Goal: Task Accomplishment & Management: Use online tool/utility

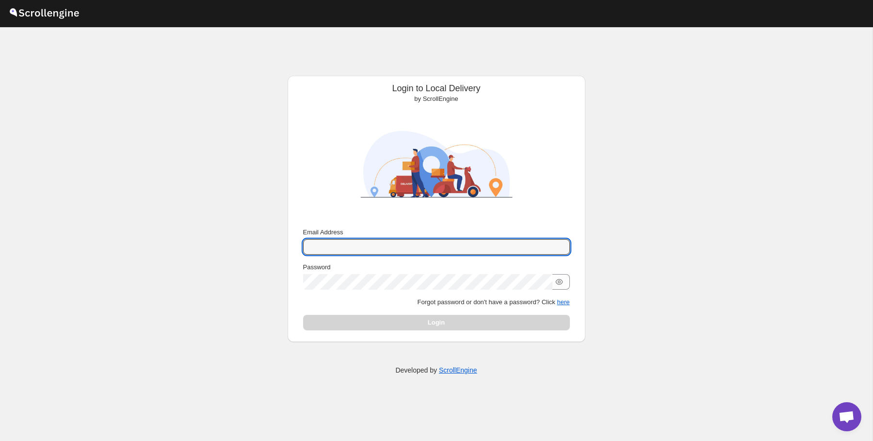
type input "[EMAIL_ADDRESS][DOMAIN_NAME]"
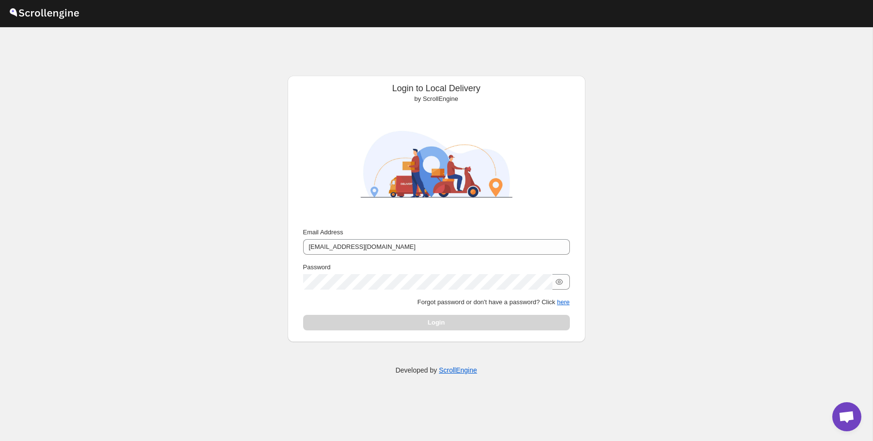
click at [366, 333] on div "Submit Email Address [EMAIL_ADDRESS][DOMAIN_NAME] Password Forgot password or d…" at bounding box center [436, 279] width 282 height 111
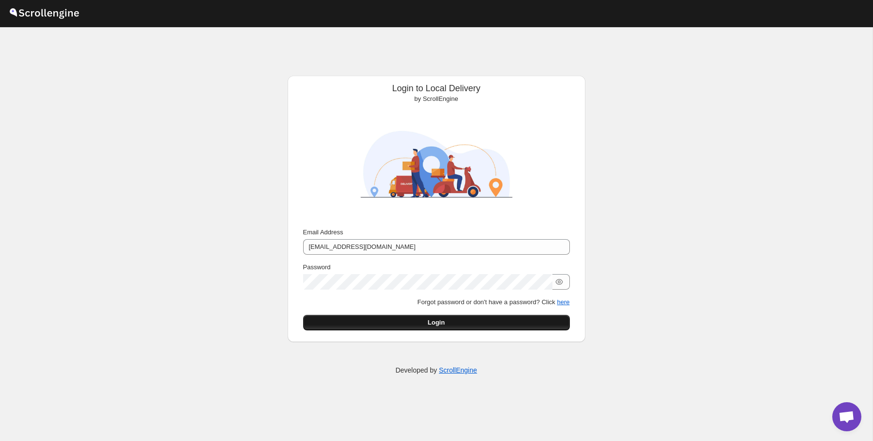
click at [381, 328] on button "Login" at bounding box center [436, 323] width 267 height 16
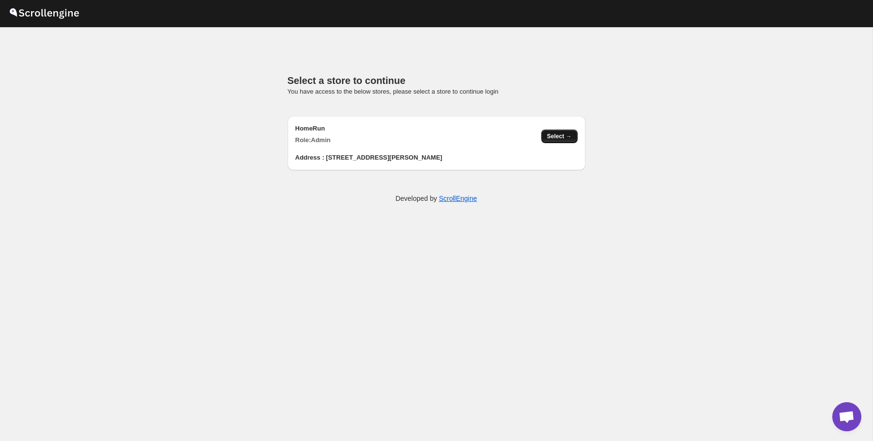
click at [549, 138] on span "Select →" at bounding box center [559, 136] width 25 height 8
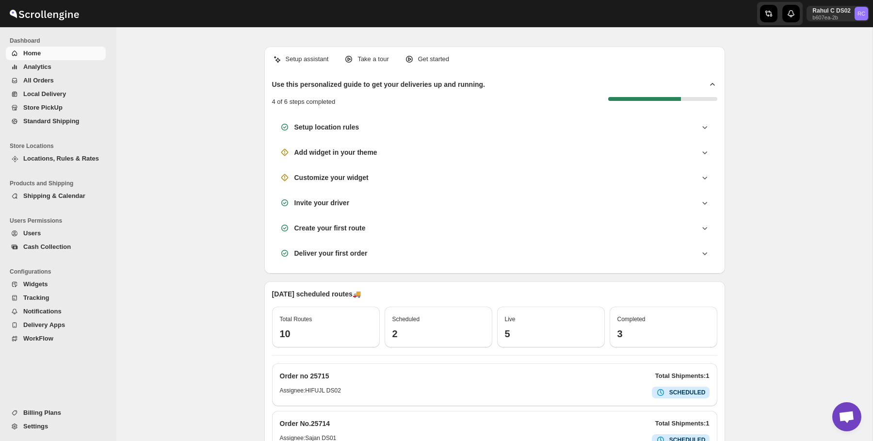
click at [181, 184] on div "Setup assistant Take a tour Get started Use this personalized guide to get your…" at bounding box center [494, 364] width 756 height 655
click at [352, 163] on div "Add widget in your theme" at bounding box center [494, 152] width 445 height 25
click at [437, 167] on div "Customize your widget" at bounding box center [494, 177] width 445 height 25
click at [701, 149] on icon at bounding box center [705, 152] width 10 height 10
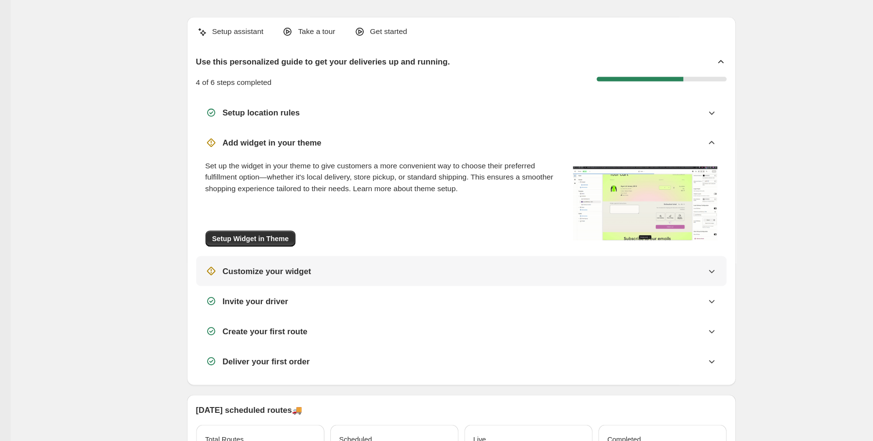
click at [641, 257] on div "Customize your widget" at bounding box center [495, 260] width 430 height 10
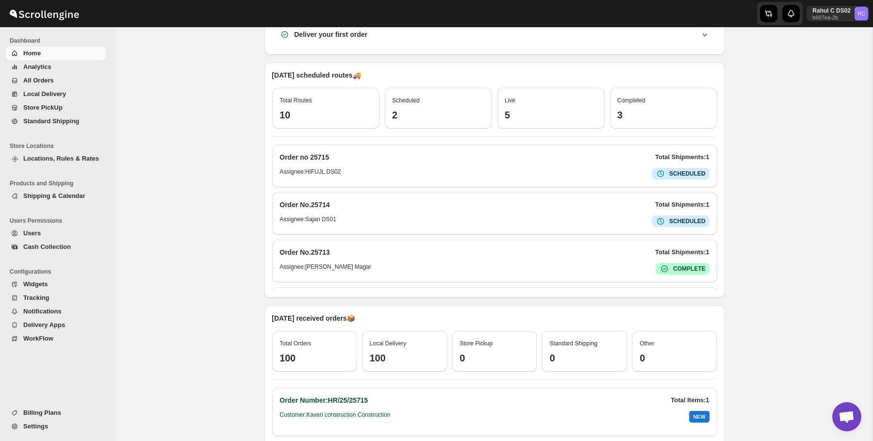
scroll to position [408, 0]
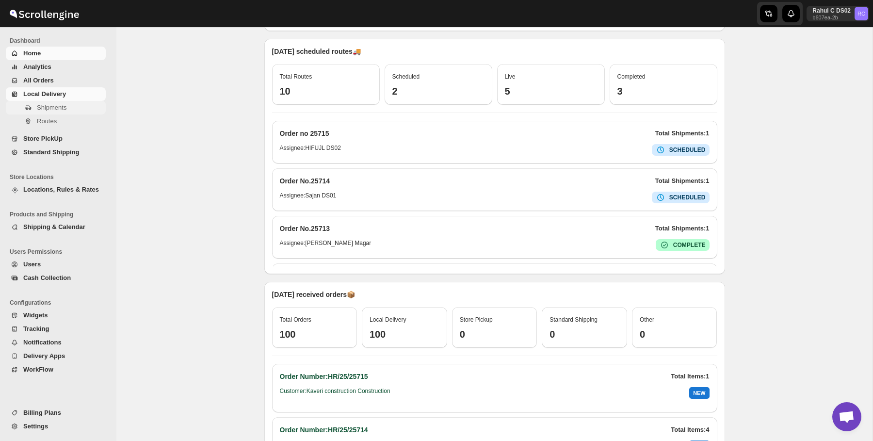
click at [54, 109] on span "Shipments" at bounding box center [52, 107] width 30 height 7
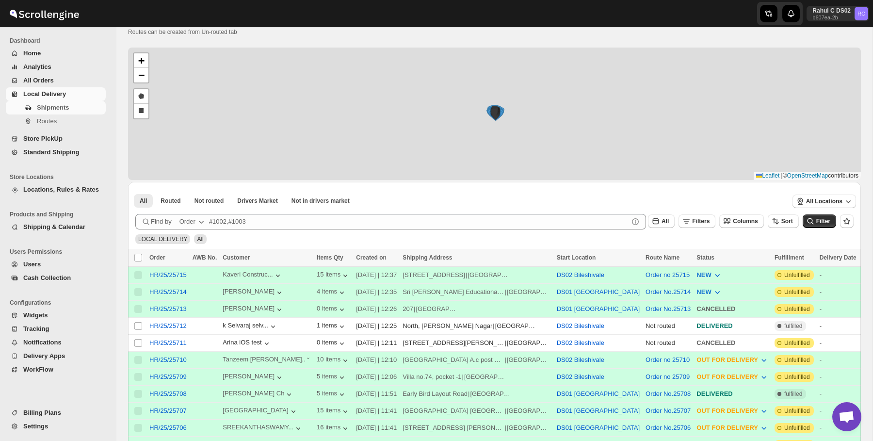
scroll to position [39, 0]
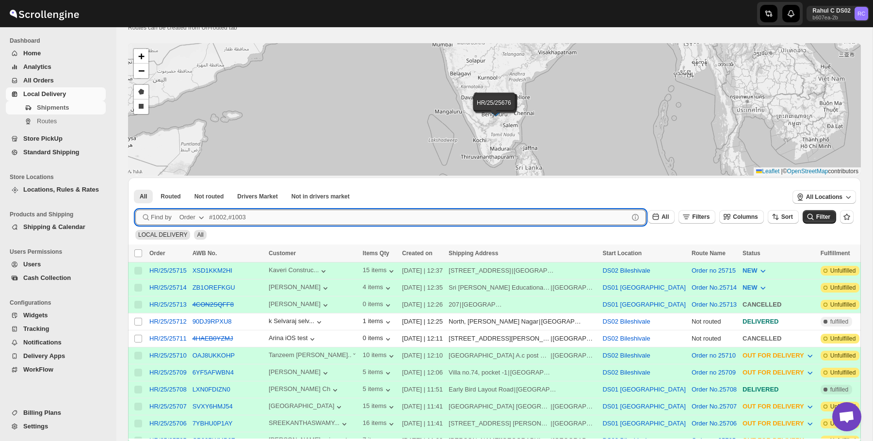
click at [245, 223] on input "text" at bounding box center [419, 218] width 420 height 16
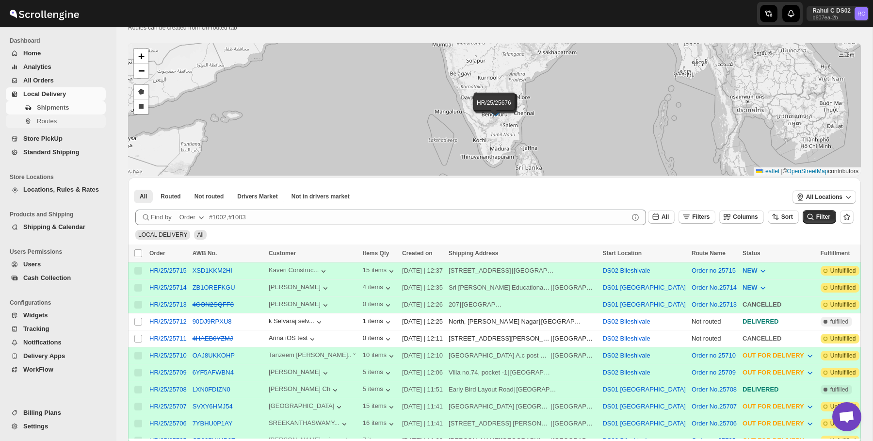
click at [83, 123] on span "Routes" at bounding box center [70, 121] width 67 height 10
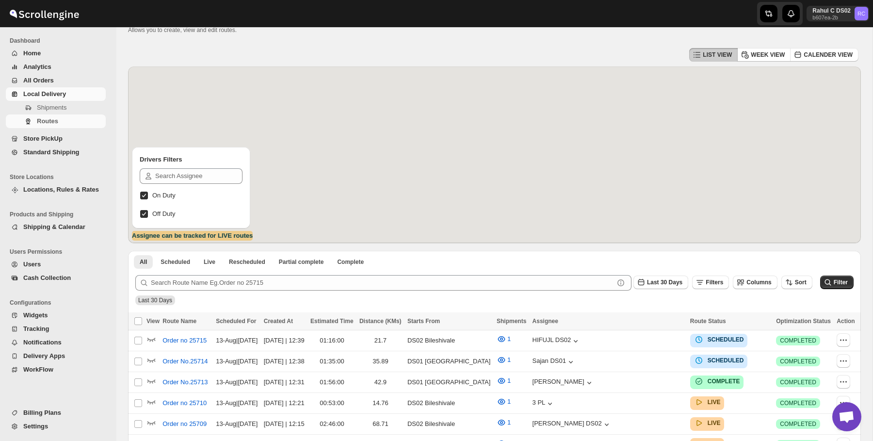
scroll to position [52, 0]
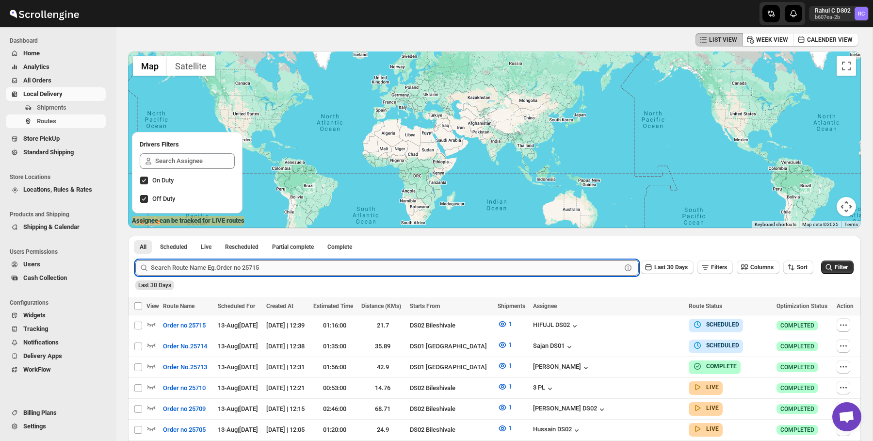
click at [278, 273] on input "text" at bounding box center [386, 268] width 471 height 16
type input "6"
type input "25009"
click button "Submit" at bounding box center [149, 241] width 28 height 10
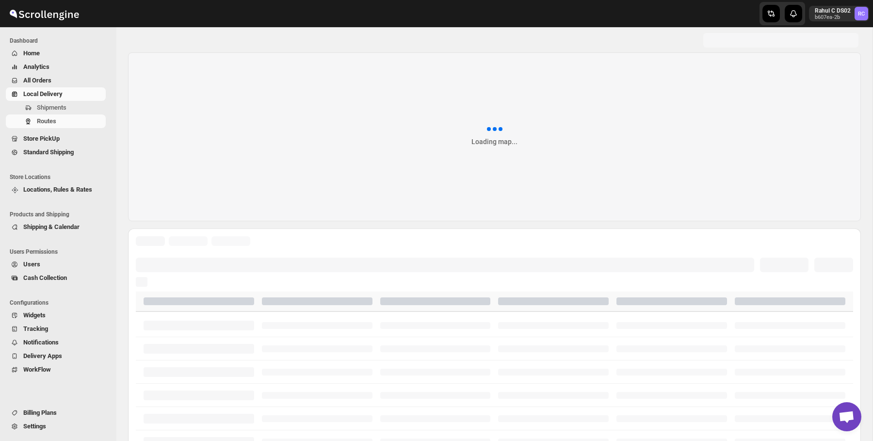
scroll to position [20, 0]
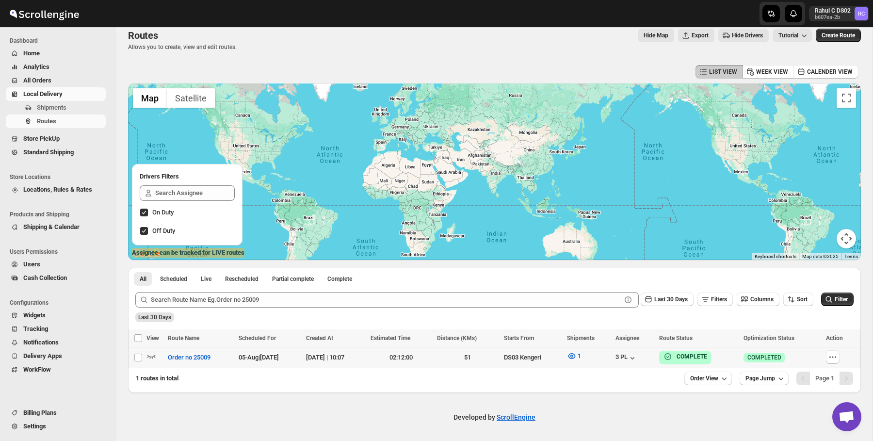
click at [159, 359] on div at bounding box center [156, 357] width 18 height 13
click at [58, 117] on span "Routes" at bounding box center [70, 121] width 67 height 10
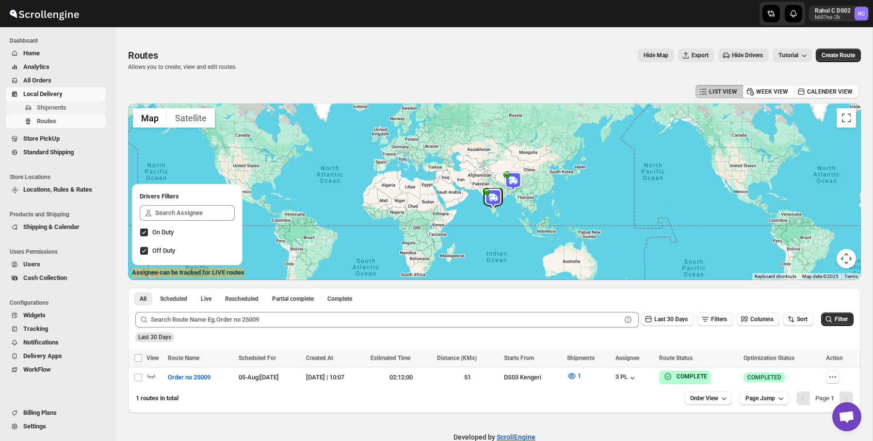
click at [69, 113] on button "Shipments" at bounding box center [56, 108] width 100 height 14
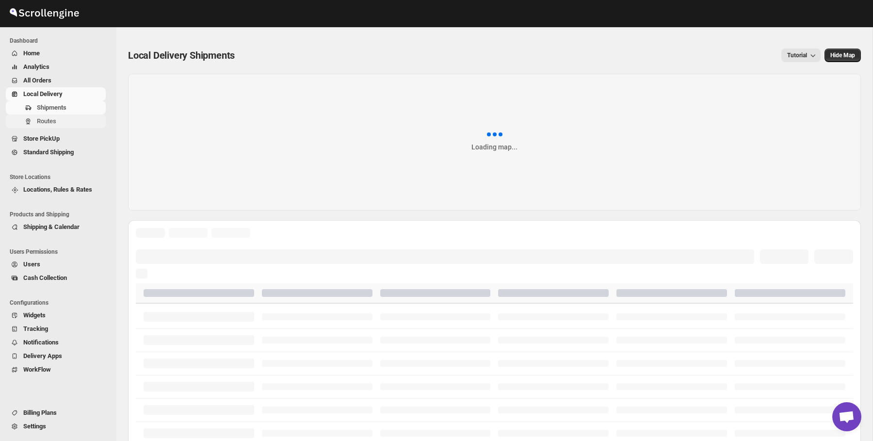
click at [68, 128] on button "Routes" at bounding box center [56, 121] width 100 height 14
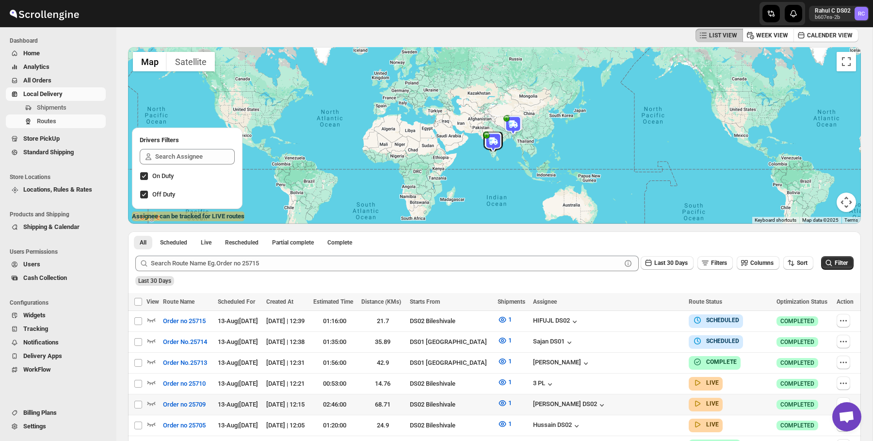
scroll to position [75, 0]
